Goal: Download file/media

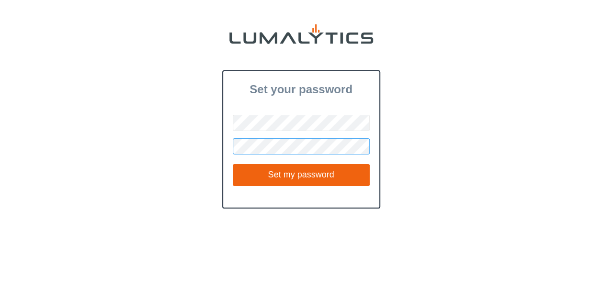
click at [233, 164] on input "Set my password" at bounding box center [301, 175] width 137 height 22
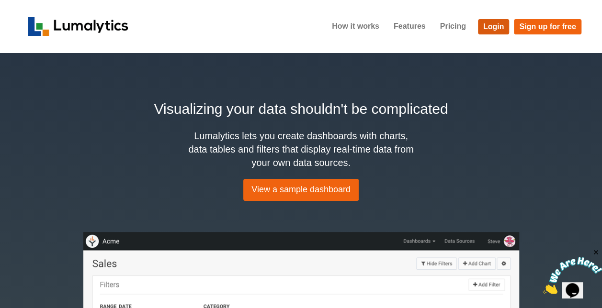
click at [490, 26] on link "Login" at bounding box center [494, 26] width 32 height 15
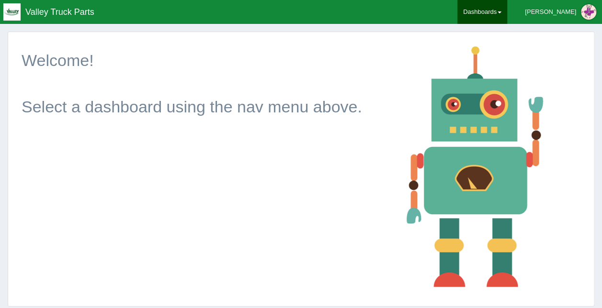
click at [507, 9] on link "Dashboards" at bounding box center [482, 12] width 50 height 24
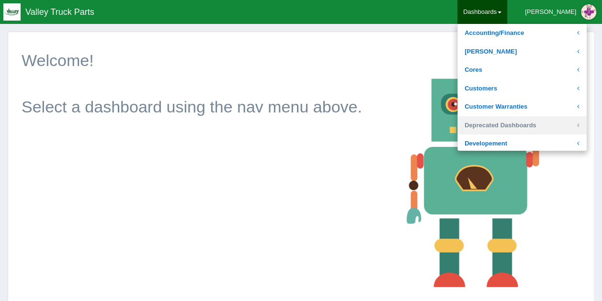
click at [523, 122] on link "Deprecated Dashboards" at bounding box center [521, 125] width 129 height 19
click at [553, 124] on link "Deprecated Dashboards" at bounding box center [521, 125] width 129 height 19
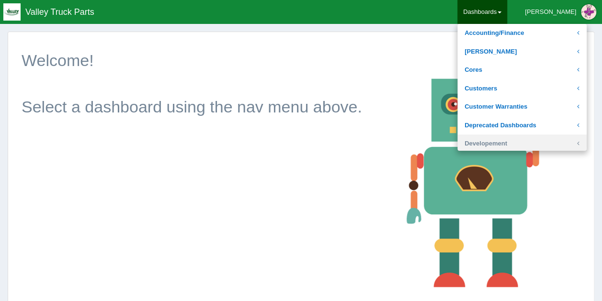
click at [537, 143] on link "Developement" at bounding box center [521, 144] width 129 height 19
click at [512, 139] on link "Developement" at bounding box center [521, 144] width 129 height 19
click at [587, 143] on link "Developement" at bounding box center [521, 144] width 129 height 19
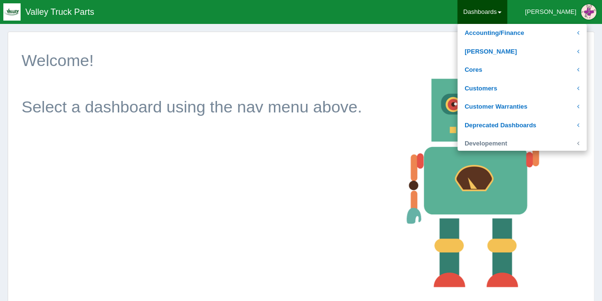
scroll to position [0, 9]
click at [579, 144] on icon at bounding box center [578, 143] width 2 height 9
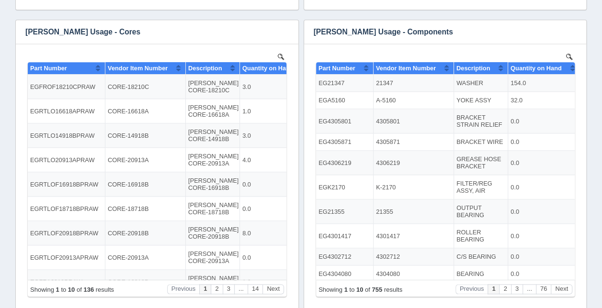
scroll to position [402, 0]
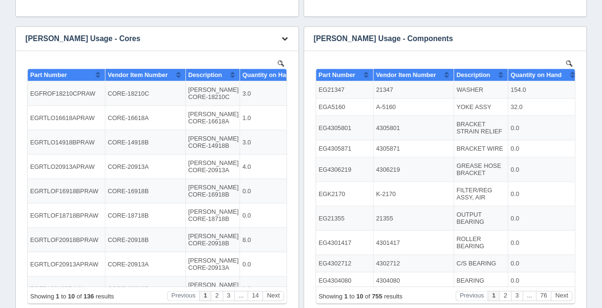
click at [286, 37] on icon "button" at bounding box center [285, 38] width 6 height 6
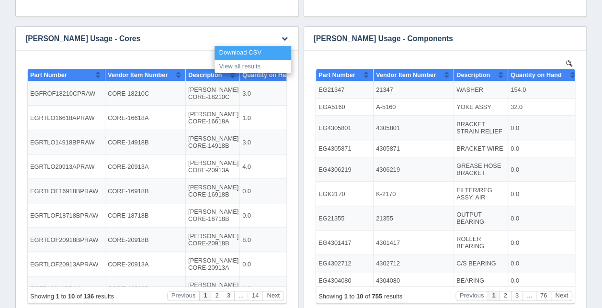
click at [261, 50] on link "Download CSV" at bounding box center [253, 53] width 77 height 14
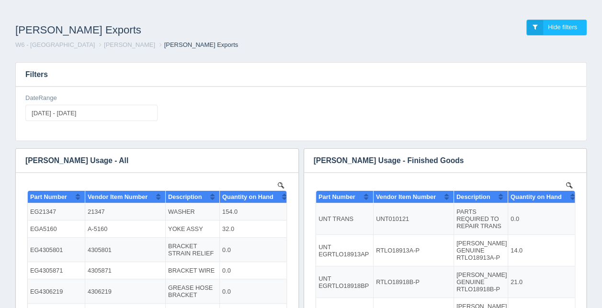
click at [413, 77] on h3 "Filters" at bounding box center [301, 75] width 570 height 24
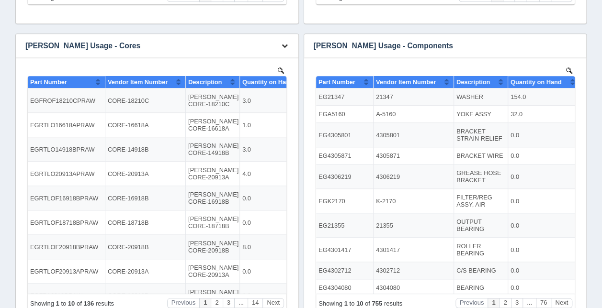
click at [287, 46] on icon "button" at bounding box center [285, 46] width 6 height 6
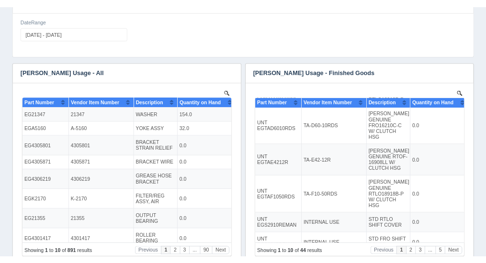
scroll to position [48, 0]
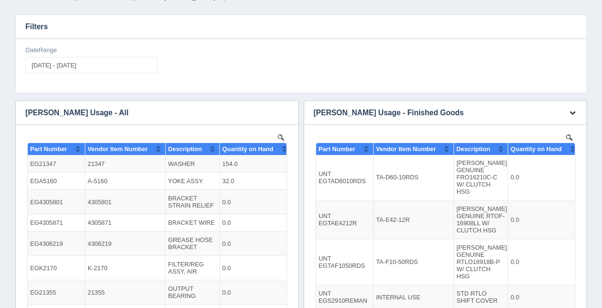
click at [573, 111] on icon "button" at bounding box center [572, 113] width 6 height 6
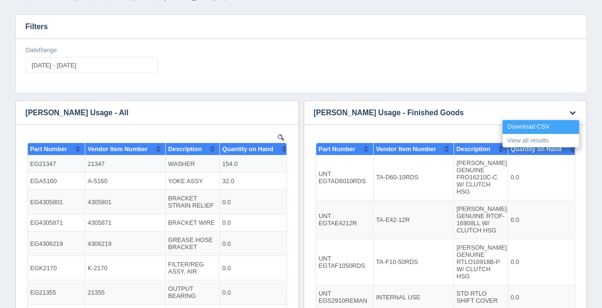
click at [548, 125] on link "Download CSV" at bounding box center [540, 127] width 77 height 14
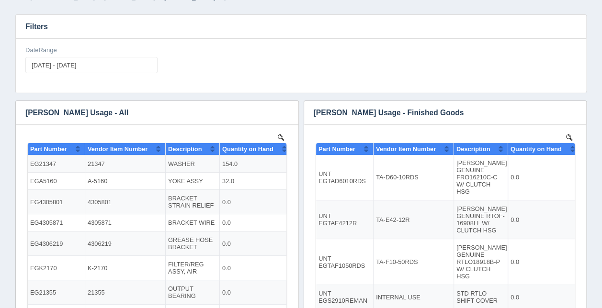
click at [337, 27] on h3 "Filters" at bounding box center [301, 27] width 570 height 24
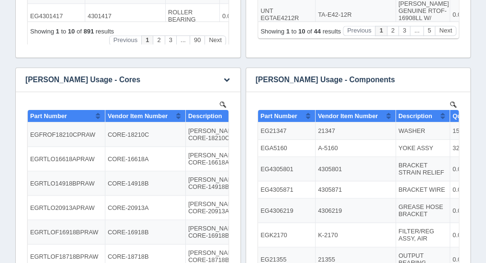
scroll to position [328, 0]
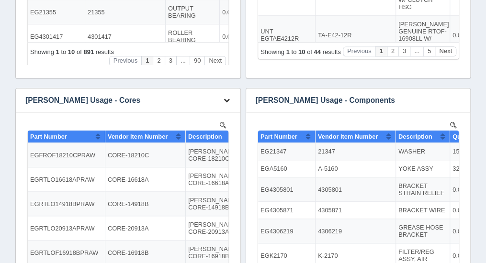
click at [227, 100] on icon "button" at bounding box center [227, 100] width 6 height 6
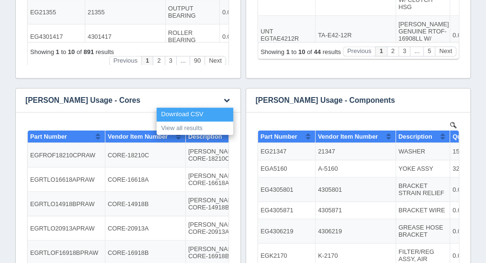
click at [212, 112] on link "Download CSV" at bounding box center [195, 115] width 77 height 14
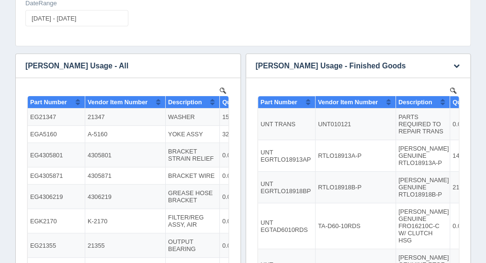
scroll to position [96, 0]
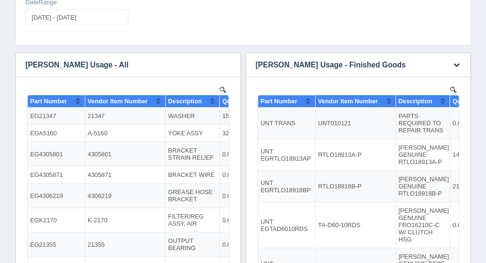
click at [454, 63] on icon "button" at bounding box center [456, 65] width 6 height 6
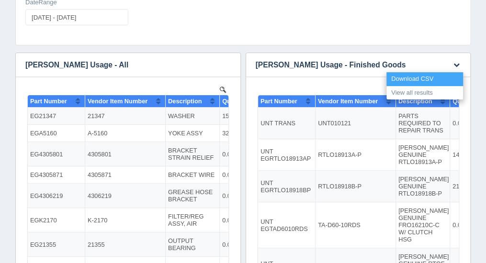
click at [408, 78] on link "Download CSV" at bounding box center [424, 79] width 77 height 14
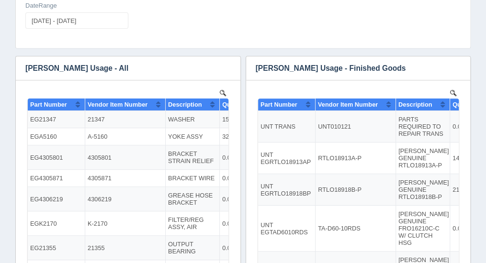
scroll to position [0, 0]
